Goal: Task Accomplishment & Management: Use online tool/utility

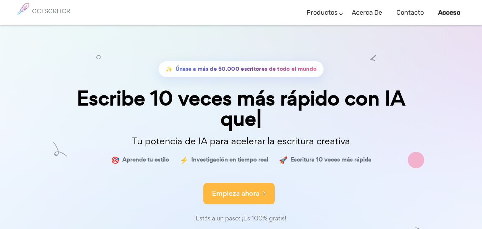
click at [243, 187] on button "Empieza ahora" at bounding box center [238, 193] width 71 height 21
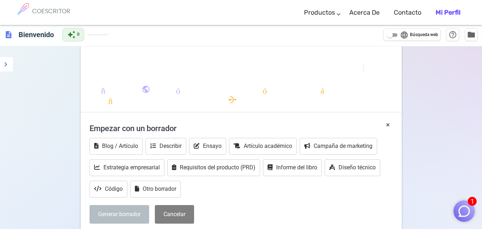
scroll to position [70, 0]
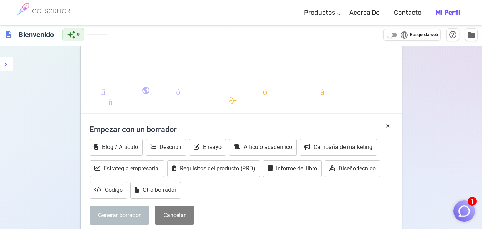
click at [351, 213] on div "Generar borrador Cancelar" at bounding box center [241, 215] width 303 height 19
click at [164, 145] on font "Describir" at bounding box center [170, 146] width 22 height 7
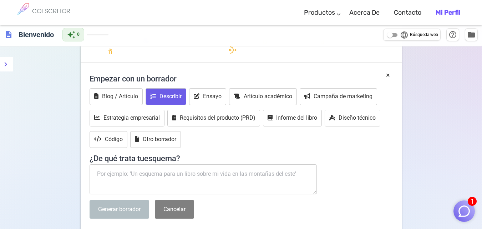
scroll to position [127, 0]
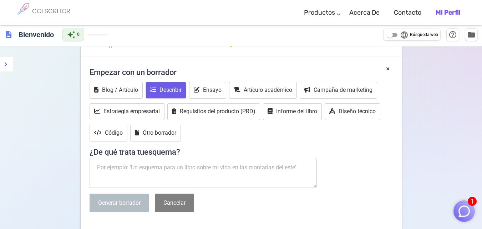
click at [135, 172] on textarea at bounding box center [204, 173] width 228 height 30
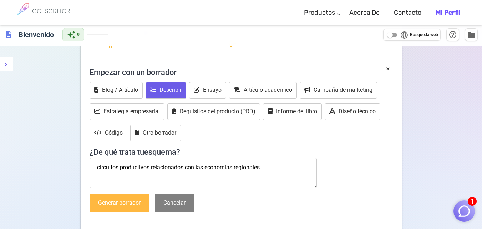
type textarea "circuitos productivos relacionados con las economias regionales"
click at [122, 198] on button "Generar borrador" at bounding box center [120, 202] width 60 height 19
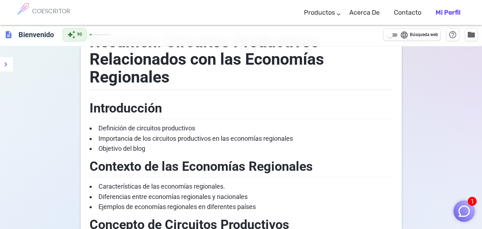
scroll to position [113, 0]
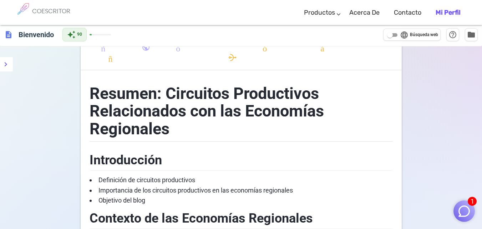
click at [464, 212] on img "button" at bounding box center [464, 211] width 14 height 14
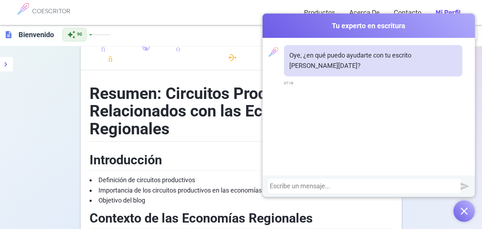
click at [285, 187] on div at bounding box center [364, 185] width 189 height 7
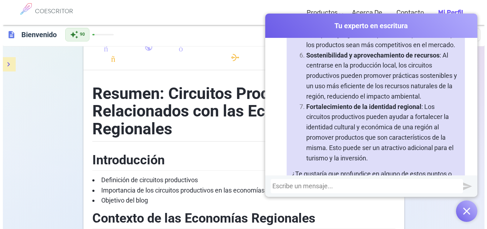
scroll to position [592, 0]
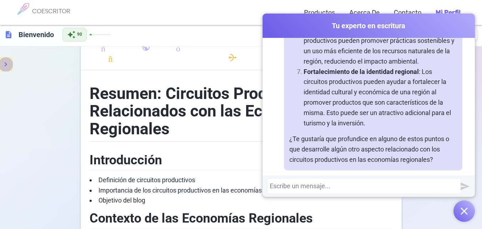
click at [12, 65] on button "menú" at bounding box center [6, 64] width 14 height 14
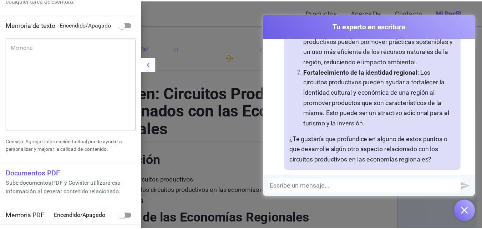
scroll to position [0, 0]
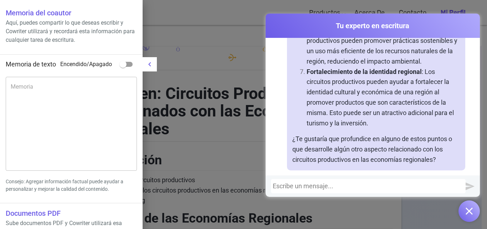
click at [160, 2] on div at bounding box center [243, 114] width 487 height 229
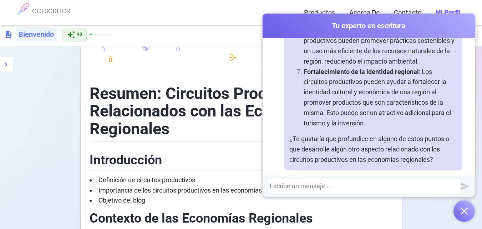
click at [16, 35] on h6 "Bienvenido" at bounding box center [36, 34] width 41 height 14
click at [8, 34] on span "description" at bounding box center [8, 34] width 9 height 9
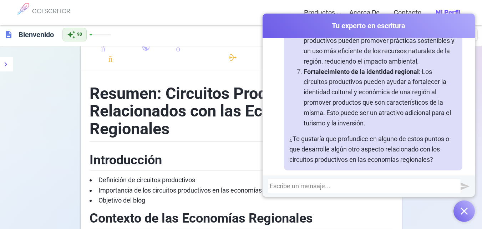
click at [179, 74] on div "formato_negrita formato_cursiva formato_subrayado se ve_uno looks_two looks_3 f…" at bounding box center [241, 7] width 321 height 139
click at [463, 212] on img "button" at bounding box center [463, 210] width 7 height 7
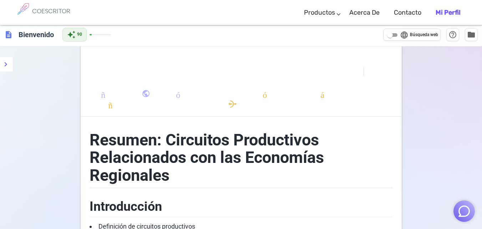
scroll to position [0, 0]
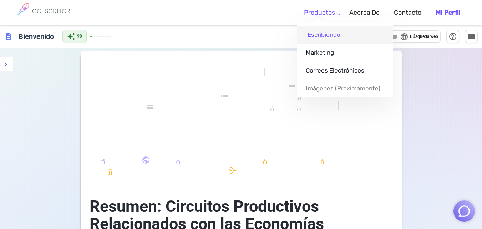
click at [327, 36] on font "Escribiendo" at bounding box center [323, 34] width 33 height 7
click at [332, 13] on font "Productos" at bounding box center [319, 13] width 31 height 8
click at [318, 38] on font "Escribiendo" at bounding box center [323, 34] width 33 height 7
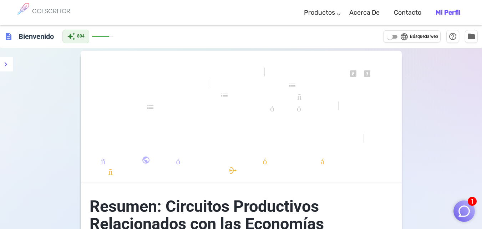
click at [171, 69] on span "formato_subrayado" at bounding box center [189, 74] width 146 height 10
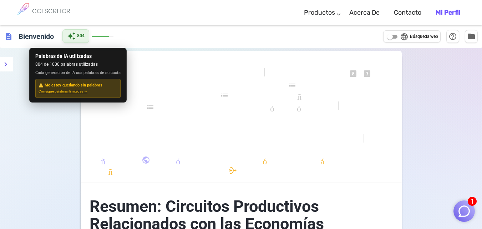
click at [73, 34] on span "auto_awesome" at bounding box center [71, 36] width 9 height 9
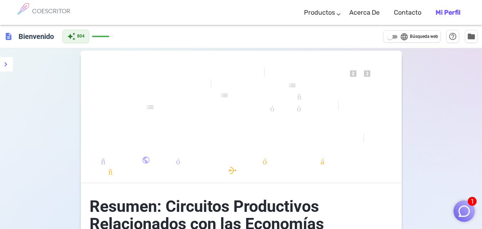
drag, startPoint x: 109, startPoint y: 38, endPoint x: 95, endPoint y: 38, distance: 14.3
click at [95, 38] on div "auto_awesome 804" at bounding box center [87, 37] width 51 height 14
click at [100, 37] on div "auto_awesome 804" at bounding box center [87, 37] width 51 height 14
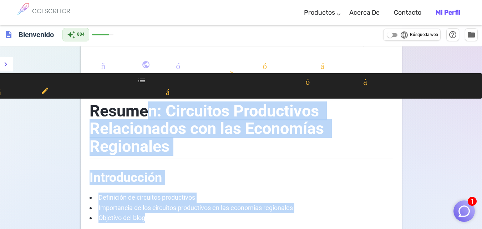
drag, startPoint x: 151, startPoint y: 195, endPoint x: 276, endPoint y: 240, distance: 133.5
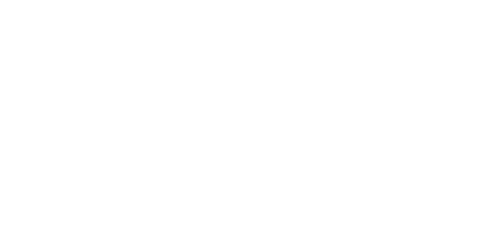
drag, startPoint x: 223, startPoint y: 223, endPoint x: 112, endPoint y: 132, distance: 143.6
click at [49, 16] on body "Texto original Valora esta traducción Tu opinión servirá para ayudar a mejorar …" at bounding box center [243, 12] width 487 height 25
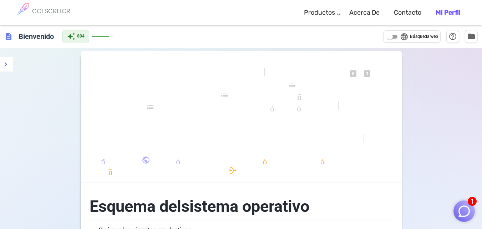
drag, startPoint x: 139, startPoint y: 69, endPoint x: 65, endPoint y: 193, distance: 143.9
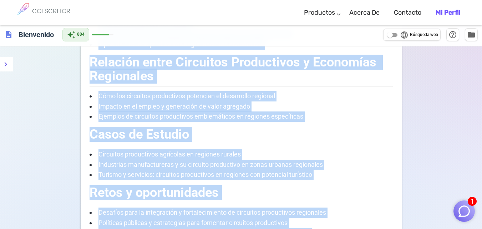
scroll to position [238, 0]
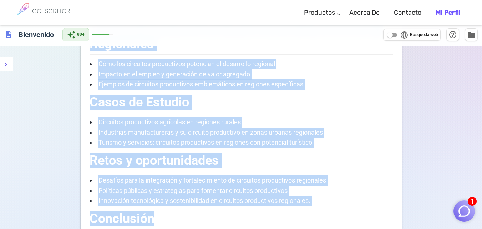
drag, startPoint x: 92, startPoint y: 203, endPoint x: 299, endPoint y: 221, distance: 207.0
click at [299, 221] on div "Esquema del sistema operativo Qué son los circuitos productivos Componentes pri…" at bounding box center [241, 132] width 303 height 360
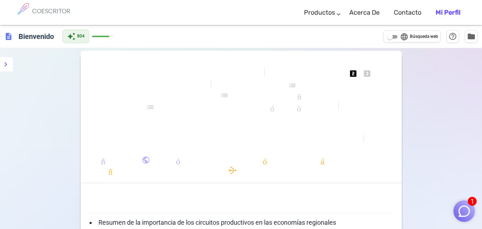
drag, startPoint x: 88, startPoint y: 205, endPoint x: 160, endPoint y: 211, distance: 72.3
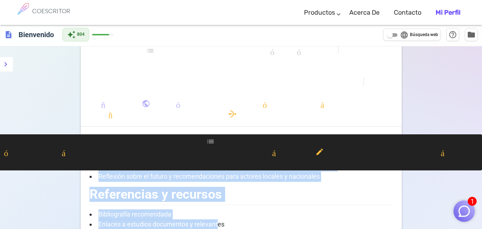
scroll to position [169, 0]
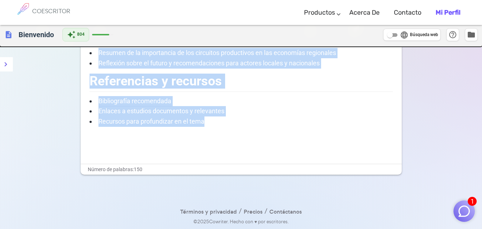
drag, startPoint x: 92, startPoint y: 214, endPoint x: 216, endPoint y: 243, distance: 127.7
click at [216, 228] on html "1 COESCRITOR Productos Escribiendo Marketing Correos electrónicos Imágenes (pró…" at bounding box center [241, 30] width 482 height 398
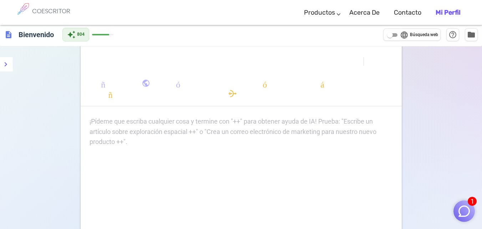
scroll to position [0, 0]
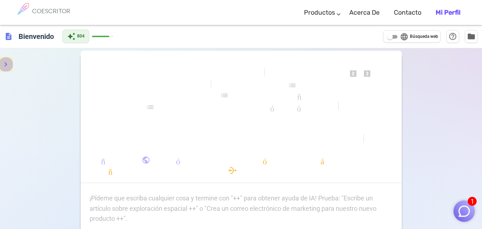
click at [9, 65] on icon "menú" at bounding box center [5, 64] width 9 height 9
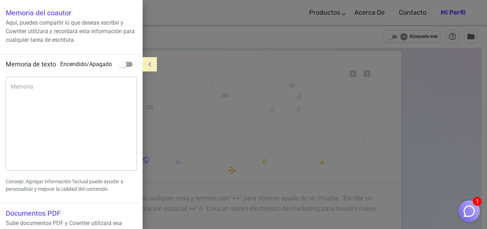
click at [195, 70] on div at bounding box center [243, 114] width 487 height 229
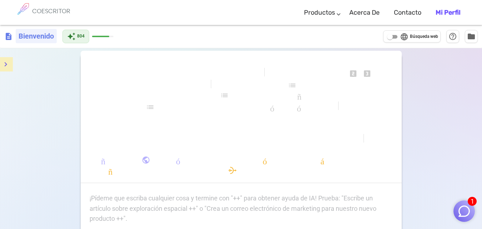
click at [19, 37] on font "Bienvenido" at bounding box center [36, 36] width 35 height 9
click at [9, 35] on span "description" at bounding box center [8, 36] width 9 height 9
click at [6, 35] on span "description" at bounding box center [8, 36] width 9 height 9
click at [12, 36] on span "description" at bounding box center [8, 36] width 9 height 9
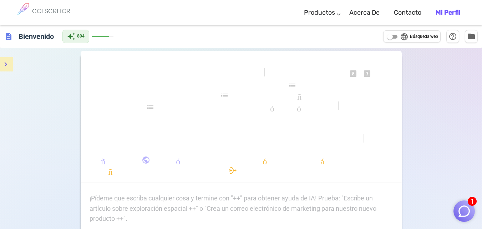
click at [14, 36] on div "description Bienvenido" at bounding box center [30, 36] width 52 height 14
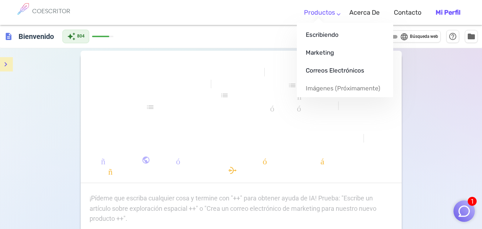
click at [335, 12] on link "Productos" at bounding box center [319, 12] width 31 height 21
click at [318, 32] on font "Escribiendo" at bounding box center [323, 34] width 33 height 7
click at [336, 31] on link "Escribiendo" at bounding box center [345, 35] width 96 height 18
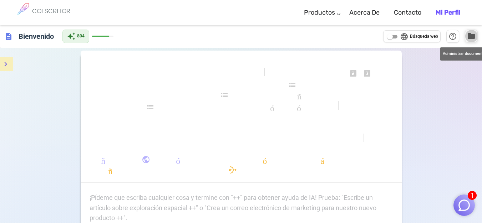
click at [467, 34] on span "folder" at bounding box center [471, 36] width 9 height 9
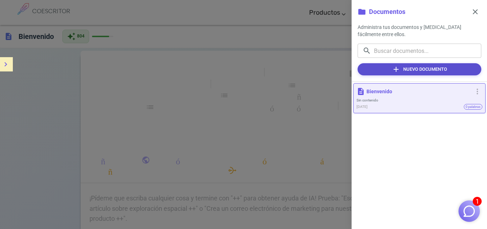
click at [419, 68] on font "Nuevo documento" at bounding box center [425, 68] width 44 height 5
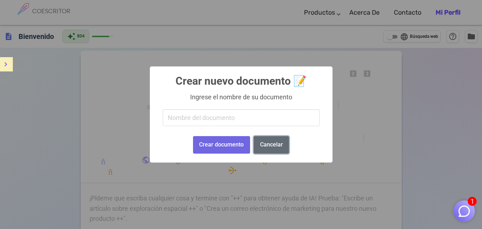
click at [265, 143] on font "Cancelar" at bounding box center [271, 144] width 23 height 7
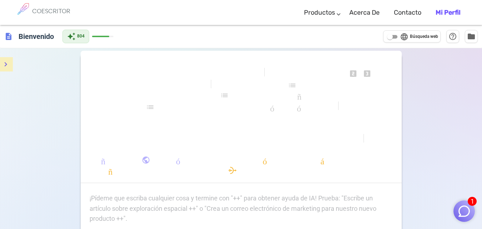
click at [236, 131] on font "formato_alinear_centrar" at bounding box center [243, 127] width 197 height 9
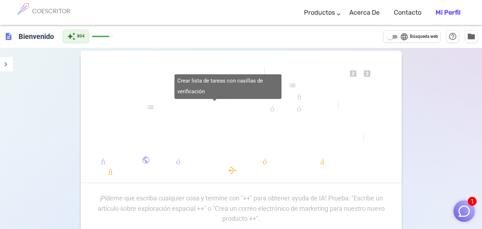
click at [217, 89] on div "Crear lista de tareas con casillas de verificación" at bounding box center [227, 86] width 107 height 25
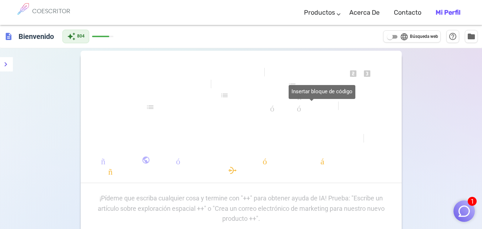
click at [330, 106] on font "código" at bounding box center [311, 107] width 47 height 9
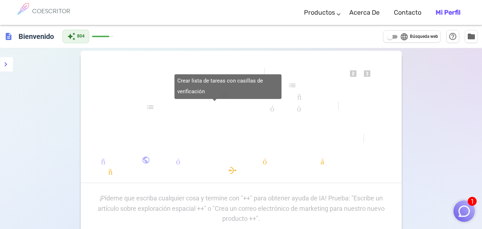
click at [273, 105] on font "lista de verificación" at bounding box center [214, 107] width 137 height 9
click at [256, 97] on div "Crear lista de tareas con casillas de verificación" at bounding box center [227, 86] width 107 height 25
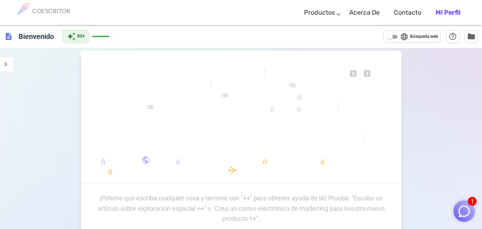
click at [111, 78] on div "formato_negrita formato_cursiva formato_subrayado se ve_uno looks_two looks_3 f…" at bounding box center [241, 120] width 321 height 126
click at [33, 36] on font "Bienvenido" at bounding box center [36, 36] width 35 height 9
click at [420, 11] on font "Contacto" at bounding box center [407, 13] width 27 height 8
click at [269, 72] on div "formato_negrita formato_cursiva formato_subrayado se ve_uno looks_two looks_3 f…" at bounding box center [241, 120] width 321 height 126
click at [448, 15] on font "Mi perfil" at bounding box center [447, 13] width 25 height 8
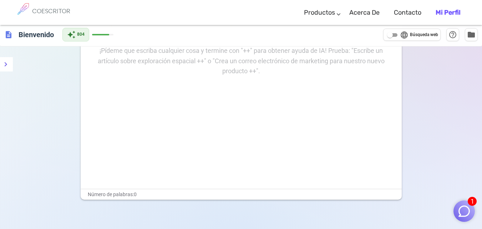
scroll to position [172, 0]
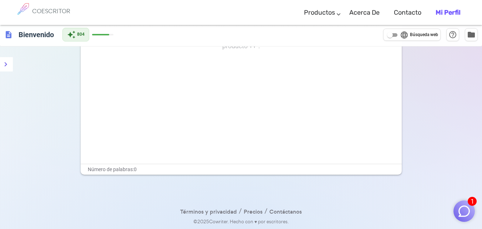
click at [131, 176] on div "Términos y privacidad / Precios / Contáctanos © 2025 Cowriter. Hecho con ♥ por …" at bounding box center [241, 189] width 307 height 30
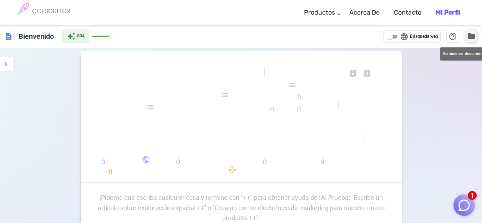
click at [471, 34] on span "folder" at bounding box center [471, 36] width 9 height 9
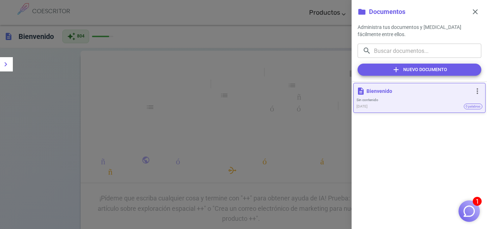
click at [378, 86] on div "description Bienvenido more_vert" at bounding box center [420, 91] width 126 height 10
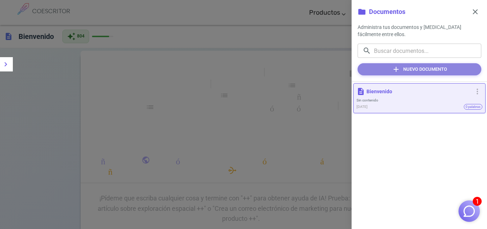
click at [382, 72] on button "add Nuevo documento" at bounding box center [420, 69] width 124 height 12
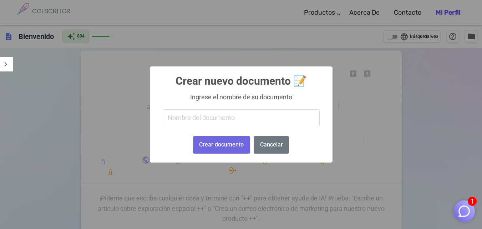
click at [196, 115] on input "text" at bounding box center [241, 117] width 157 height 17
type input "ho"
click at [220, 151] on button "Crear documento" at bounding box center [221, 144] width 57 height 17
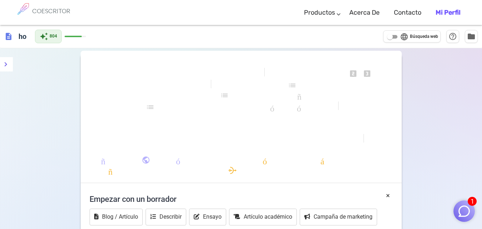
click at [162, 204] on h4 "Empezar con un borrador" at bounding box center [241, 198] width 303 height 17
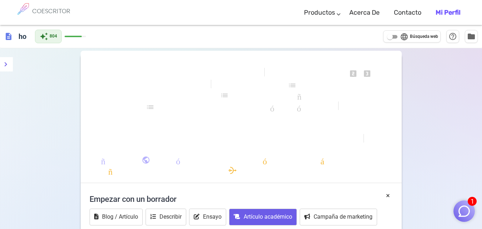
click at [245, 218] on font "Artículo académico" at bounding box center [268, 216] width 49 height 7
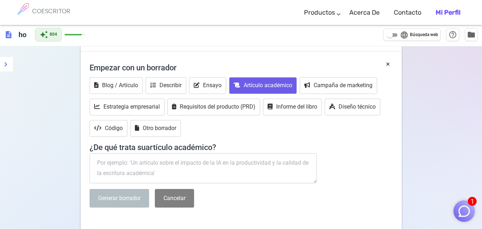
scroll to position [134, 0]
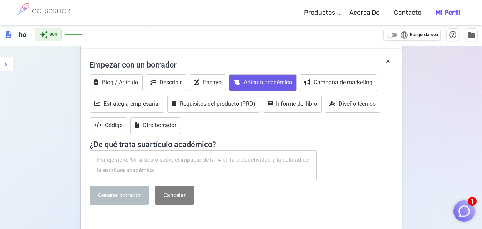
click at [142, 173] on textarea at bounding box center [204, 165] width 228 height 30
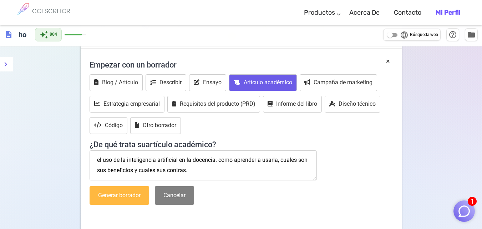
type textarea "el uso de la inteligencia artificial en la docencia. como aprender a usarla, cu…"
click at [126, 191] on button "Generar borrador" at bounding box center [120, 195] width 60 height 19
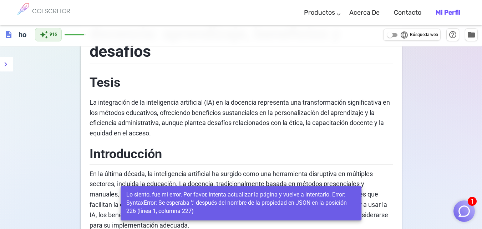
scroll to position [0, 0]
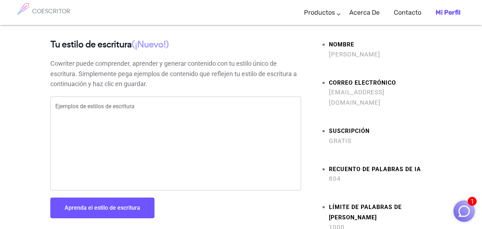
click at [63, 113] on textarea "Ejemplos de estilos de escritura" at bounding box center [175, 143] width 241 height 82
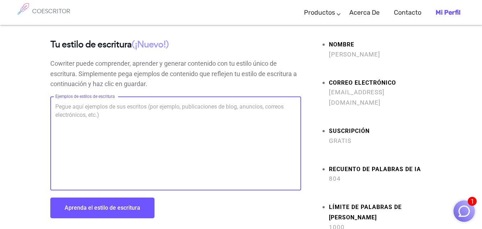
click at [96, 124] on textarea "Ejemplos de estilos de escritura" at bounding box center [175, 143] width 241 height 82
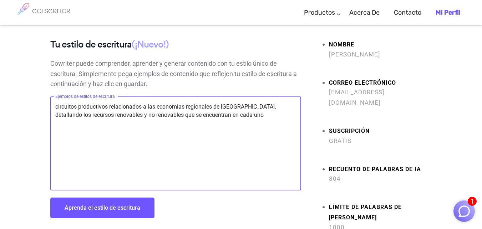
type textarea "circuitos productivos relacionados a las economias regionales de [GEOGRAPHIC_DA…"
click at [103, 206] on font "Aprenda el estilo de escritura" at bounding box center [103, 207] width 76 height 7
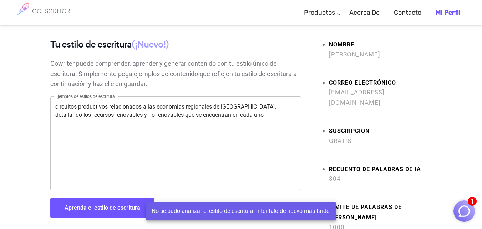
click at [128, 214] on button "Aprenda el estilo de escritura" at bounding box center [102, 207] width 104 height 21
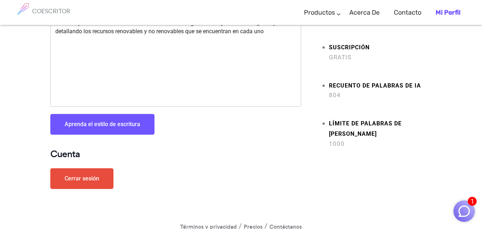
scroll to position [86, 0]
